Goal: Task Accomplishment & Management: Complete application form

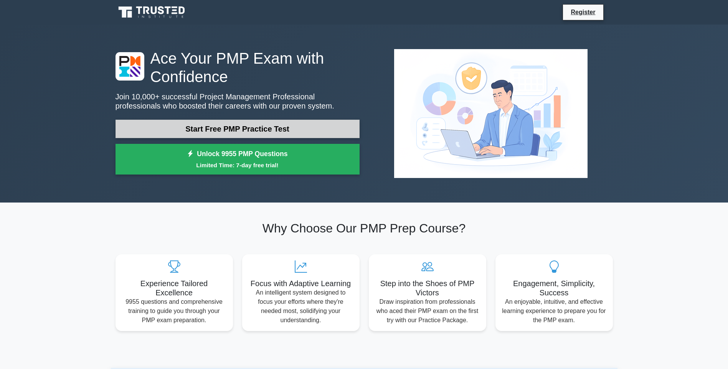
click at [249, 128] on link "Start Free PMP Practice Test" at bounding box center [237, 129] width 244 height 18
click at [245, 129] on link "Start Free PMP Practice Test" at bounding box center [237, 129] width 244 height 18
